Goal: Use online tool/utility: Utilize a website feature to perform a specific function

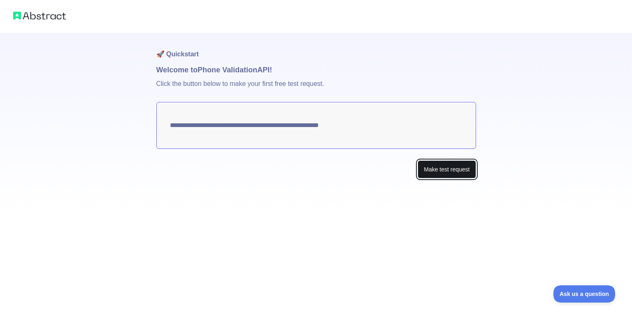
click at [445, 169] on button "Make test request" at bounding box center [447, 169] width 58 height 19
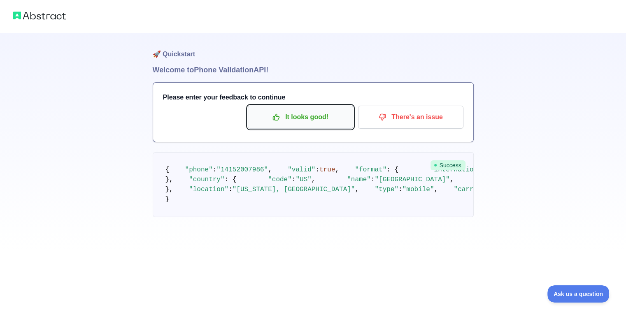
click at [298, 114] on p "It looks good!" at bounding box center [300, 117] width 93 height 14
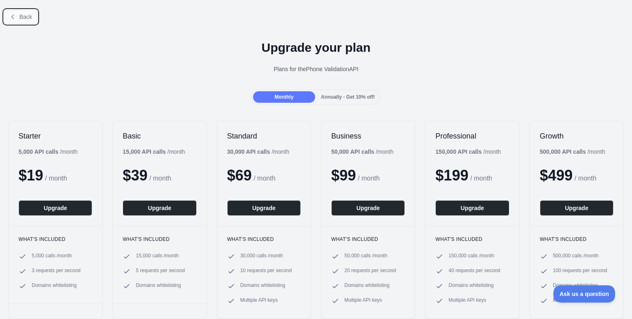
drag, startPoint x: 16, startPoint y: 14, endPoint x: 18, endPoint y: 19, distance: 6.0
click at [16, 14] on button "Back" at bounding box center [20, 17] width 33 height 14
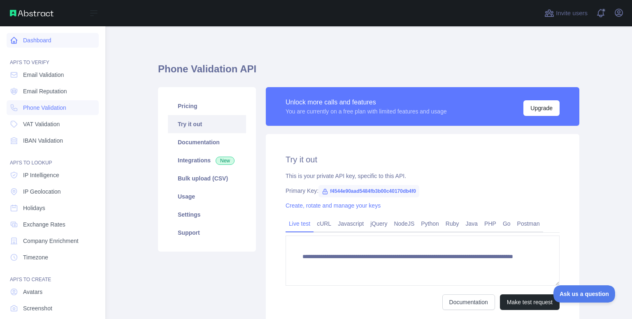
click at [12, 38] on icon at bounding box center [14, 40] width 8 height 8
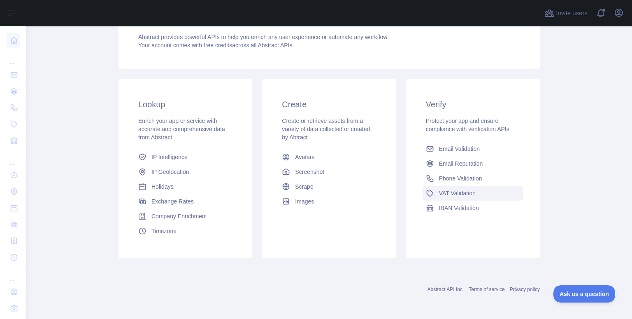
scroll to position [8, 0]
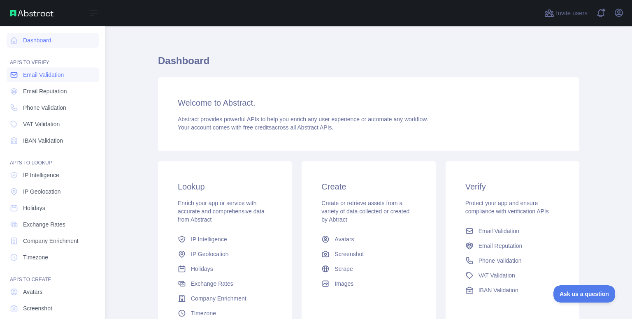
click at [68, 71] on link "Email Validation" at bounding box center [53, 74] width 92 height 15
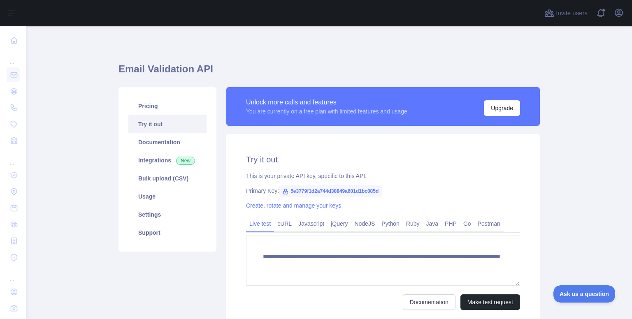
scroll to position [41, 0]
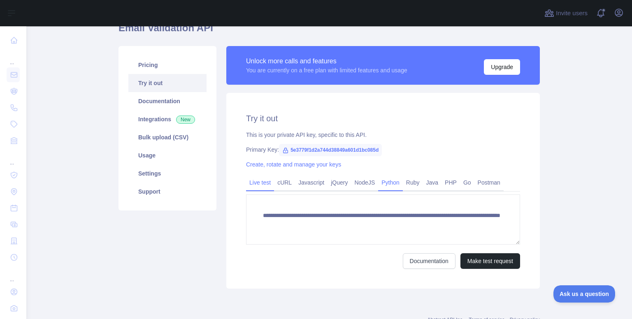
click at [385, 178] on link "Python" at bounding box center [390, 182] width 25 height 13
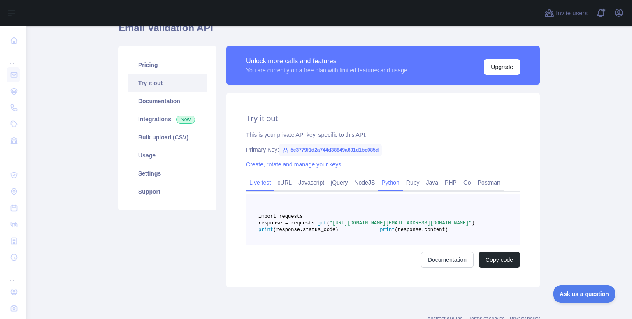
click at [265, 184] on link "Live test" at bounding box center [260, 182] width 28 height 13
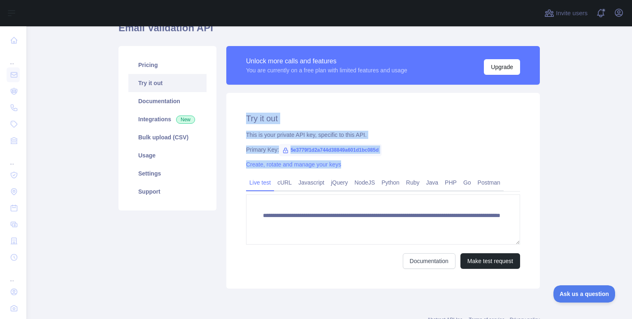
drag, startPoint x: 242, startPoint y: 119, endPoint x: 361, endPoint y: 166, distance: 127.8
click at [361, 166] on div "**********" at bounding box center [383, 191] width 314 height 196
copy div "Try it out This is your private API key, specific to this API. Primary Key: 5e3…"
click at [426, 131] on div "This is your private API key, specific to this API." at bounding box center [383, 135] width 274 height 8
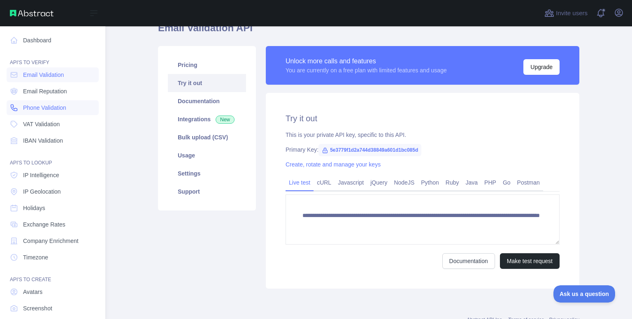
click at [54, 103] on link "Phone Validation" at bounding box center [53, 107] width 92 height 15
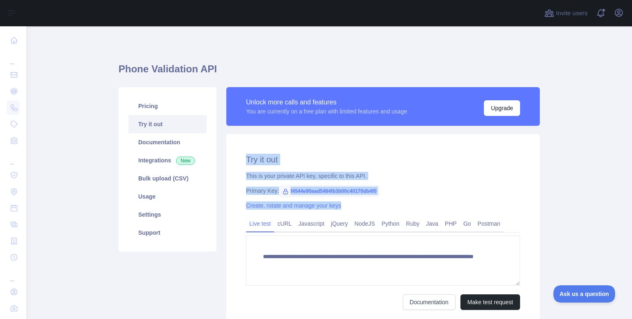
drag, startPoint x: 244, startPoint y: 159, endPoint x: 349, endPoint y: 208, distance: 115.8
click at [349, 208] on div "**********" at bounding box center [383, 232] width 314 height 196
copy div "Try it out This is your private API key, specific to this API. Primary Key: f45…"
